Goal: Information Seeking & Learning: Find specific fact

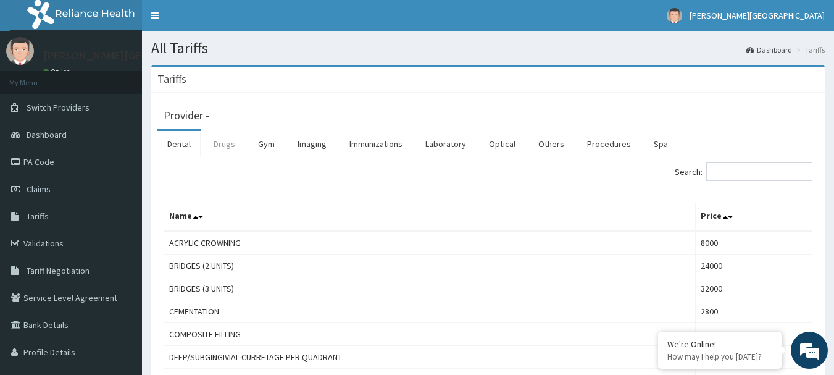
click at [224, 148] on link "Drugs" at bounding box center [224, 144] width 41 height 26
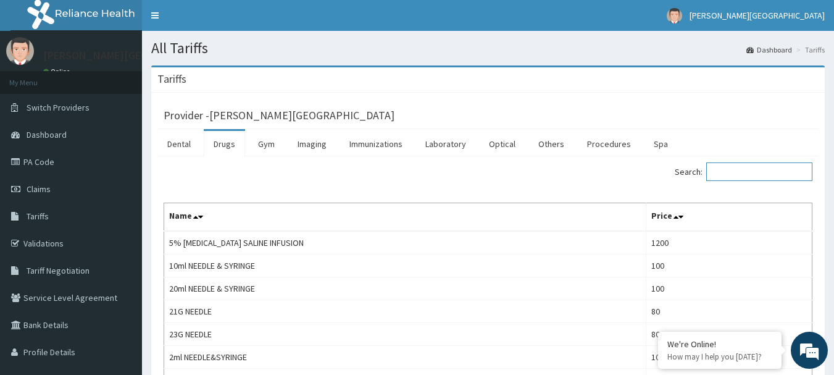
click at [737, 167] on input "Search:" at bounding box center [759, 171] width 106 height 19
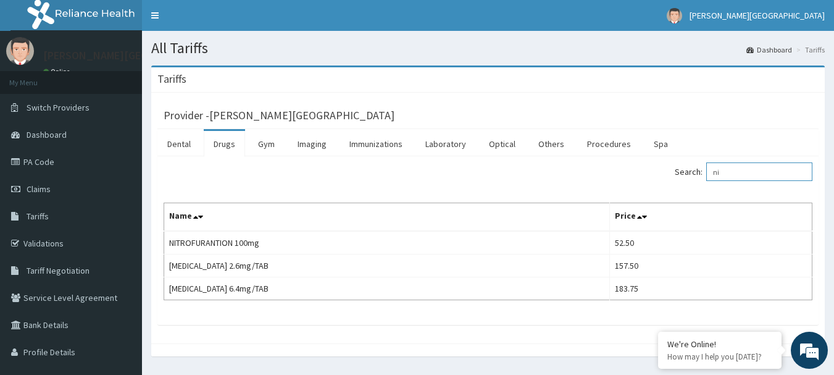
type input "n"
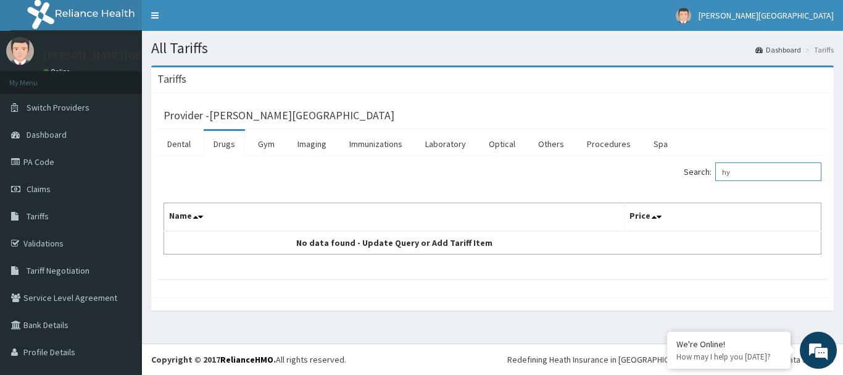
type input "h"
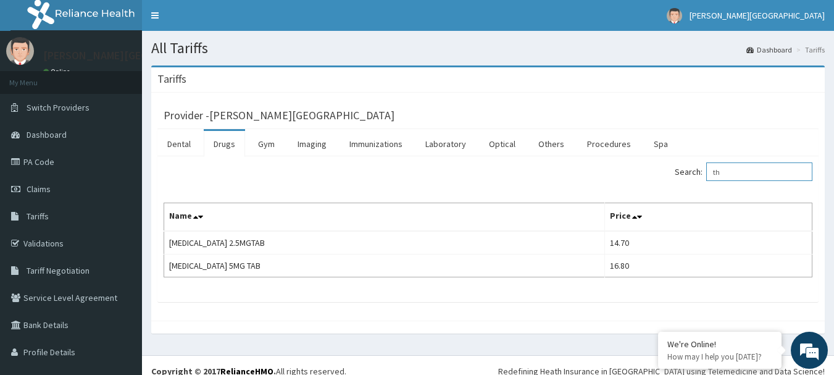
type input "t"
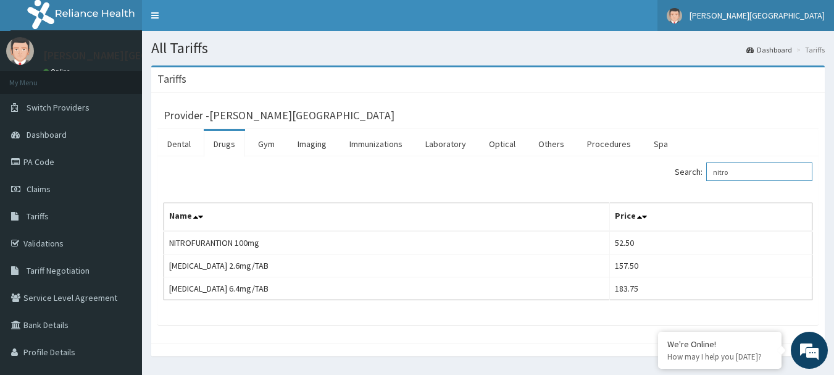
type input "nitro"
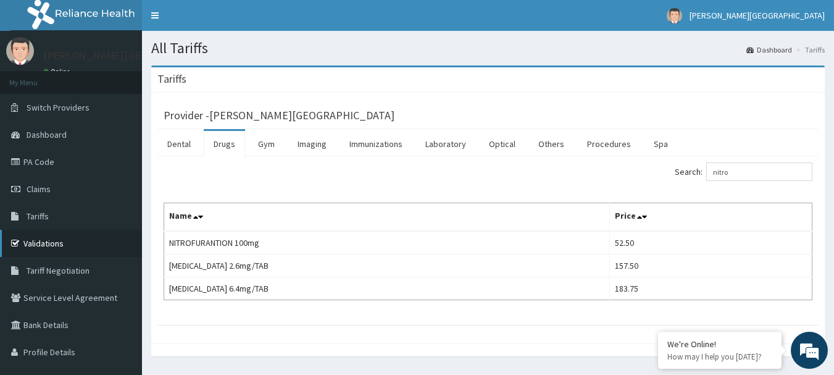
click at [36, 244] on link "Validations" at bounding box center [71, 243] width 142 height 27
